Goal: Complete application form

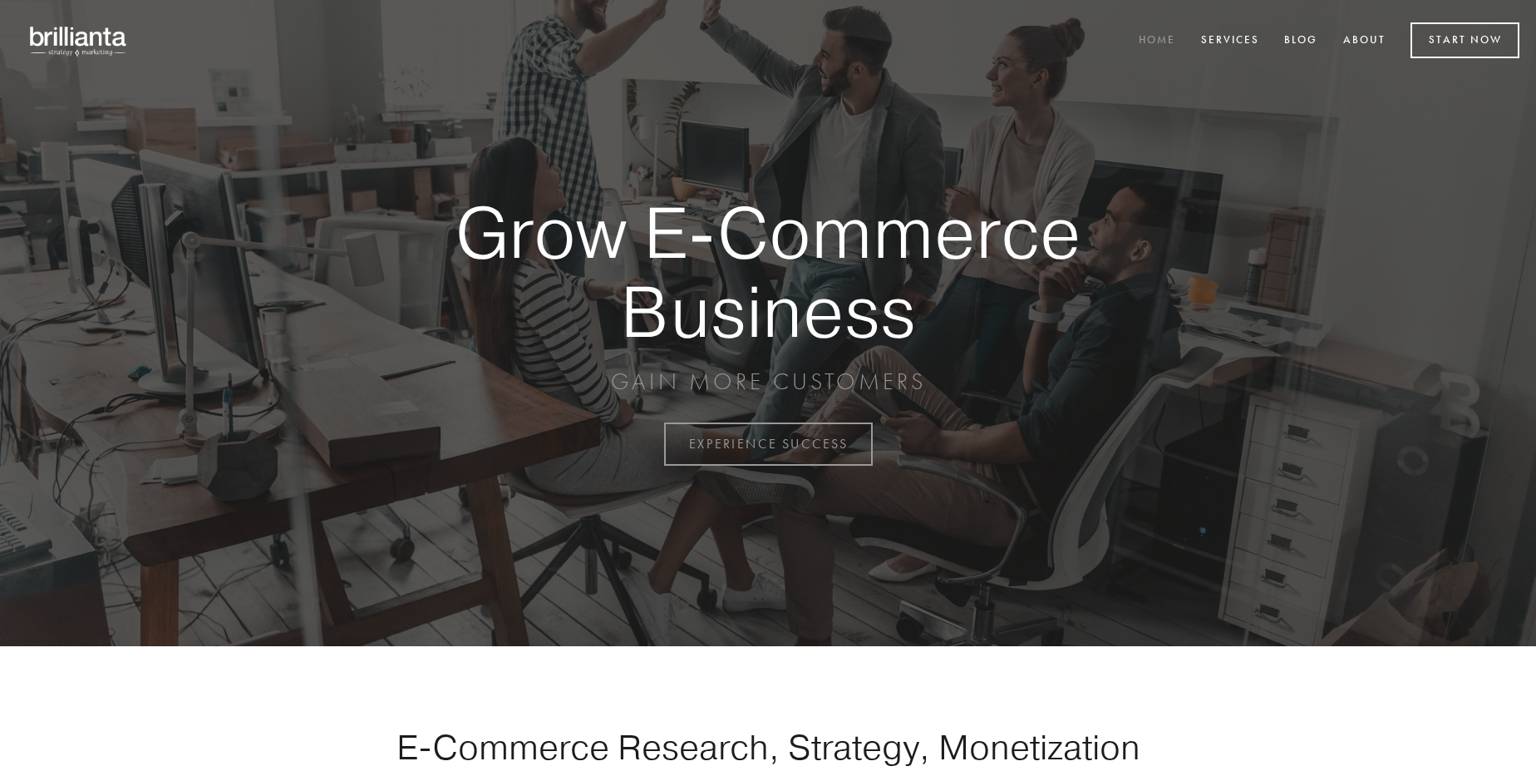
scroll to position [4357, 0]
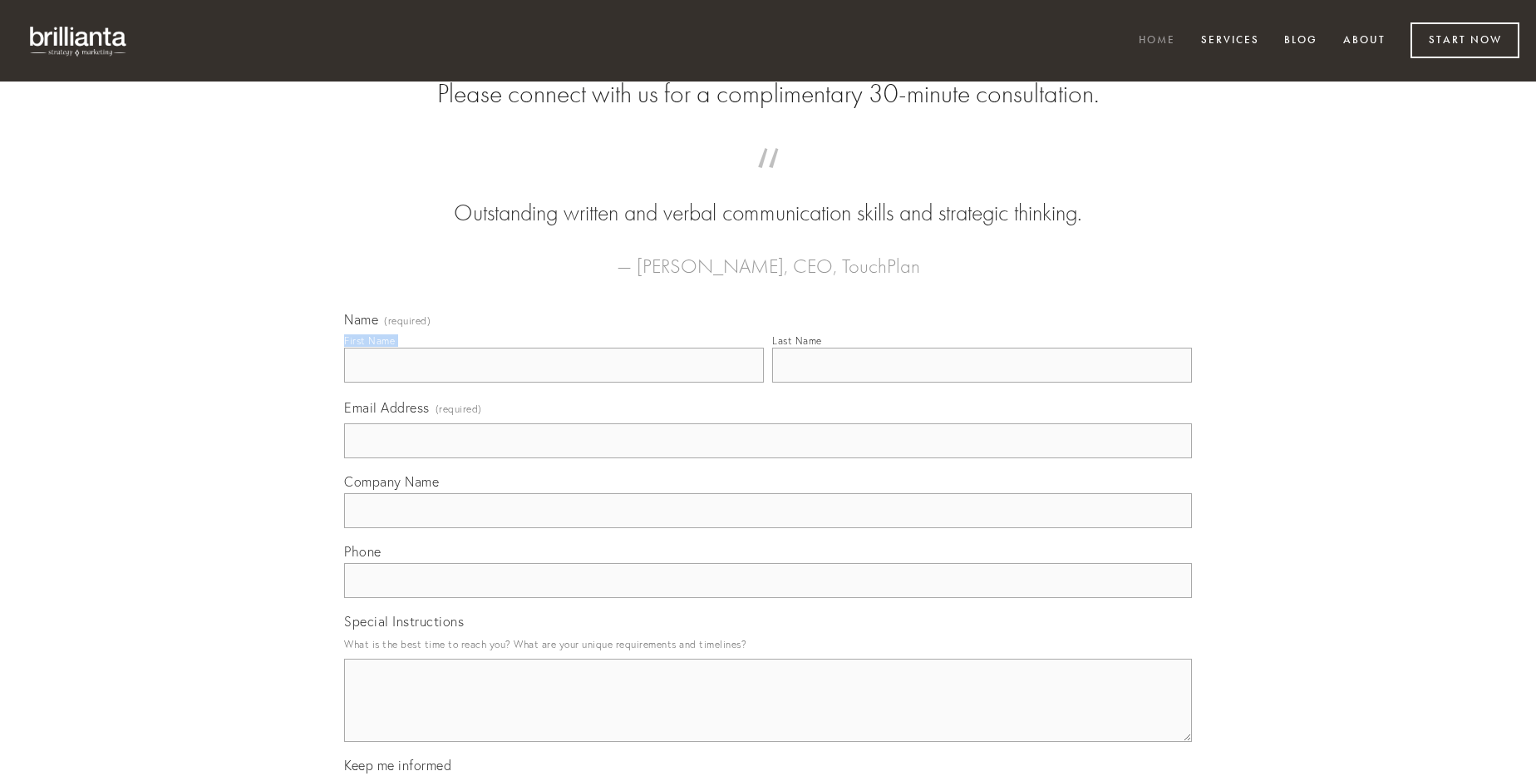
type input "[PERSON_NAME]"
click at [982, 382] on input "Last Name" at bounding box center [982, 364] width 420 height 35
type input "[PERSON_NAME]"
click at [768, 458] on input "Email Address (required)" at bounding box center [768, 440] width 848 height 35
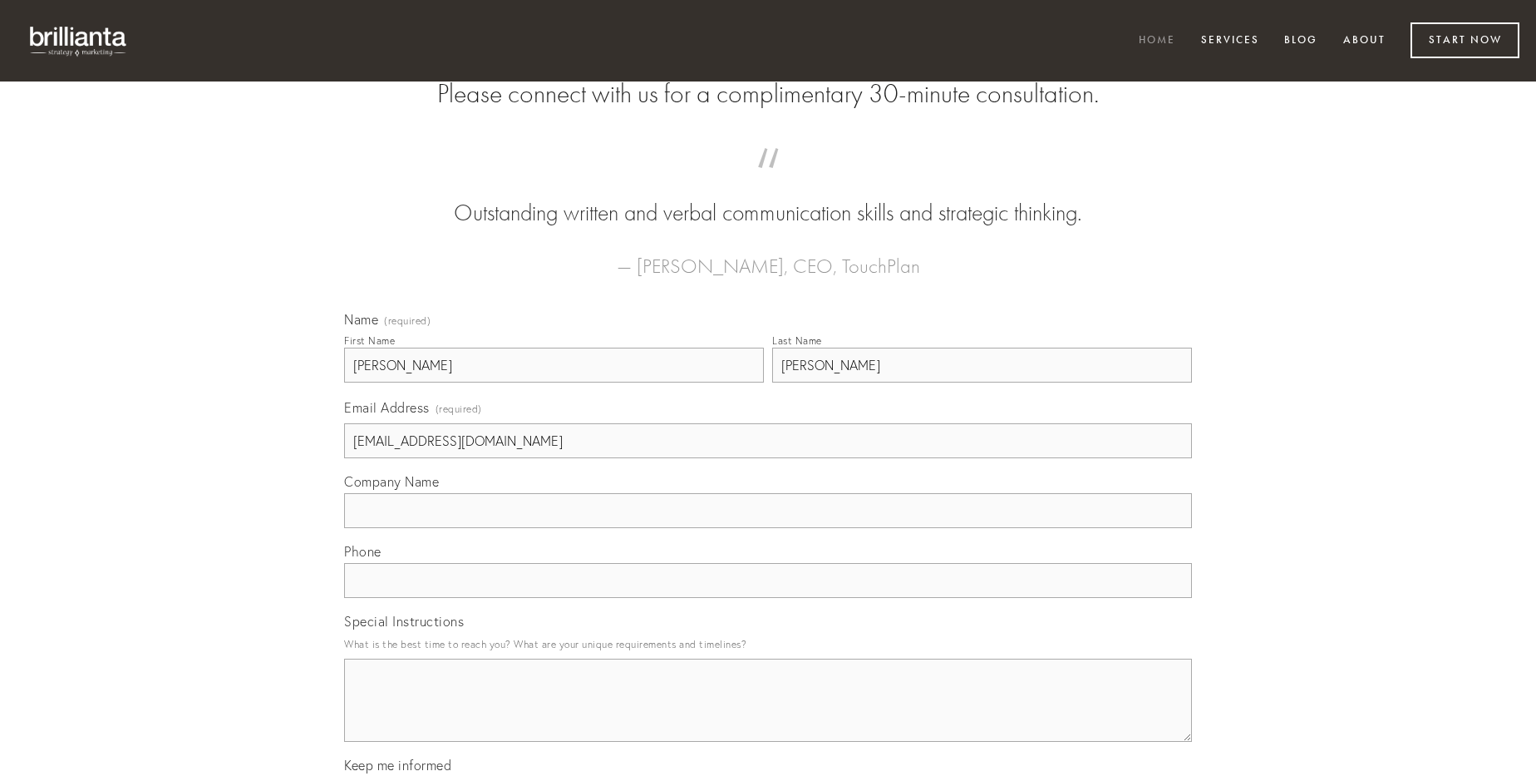
type input "[EMAIL_ADDRESS][DOMAIN_NAME]"
click at [768, 528] on input "Company Name" at bounding box center [768, 510] width 848 height 35
type input "saepe"
click at [768, 598] on input "text" at bounding box center [768, 580] width 848 height 35
